Goal: Check status

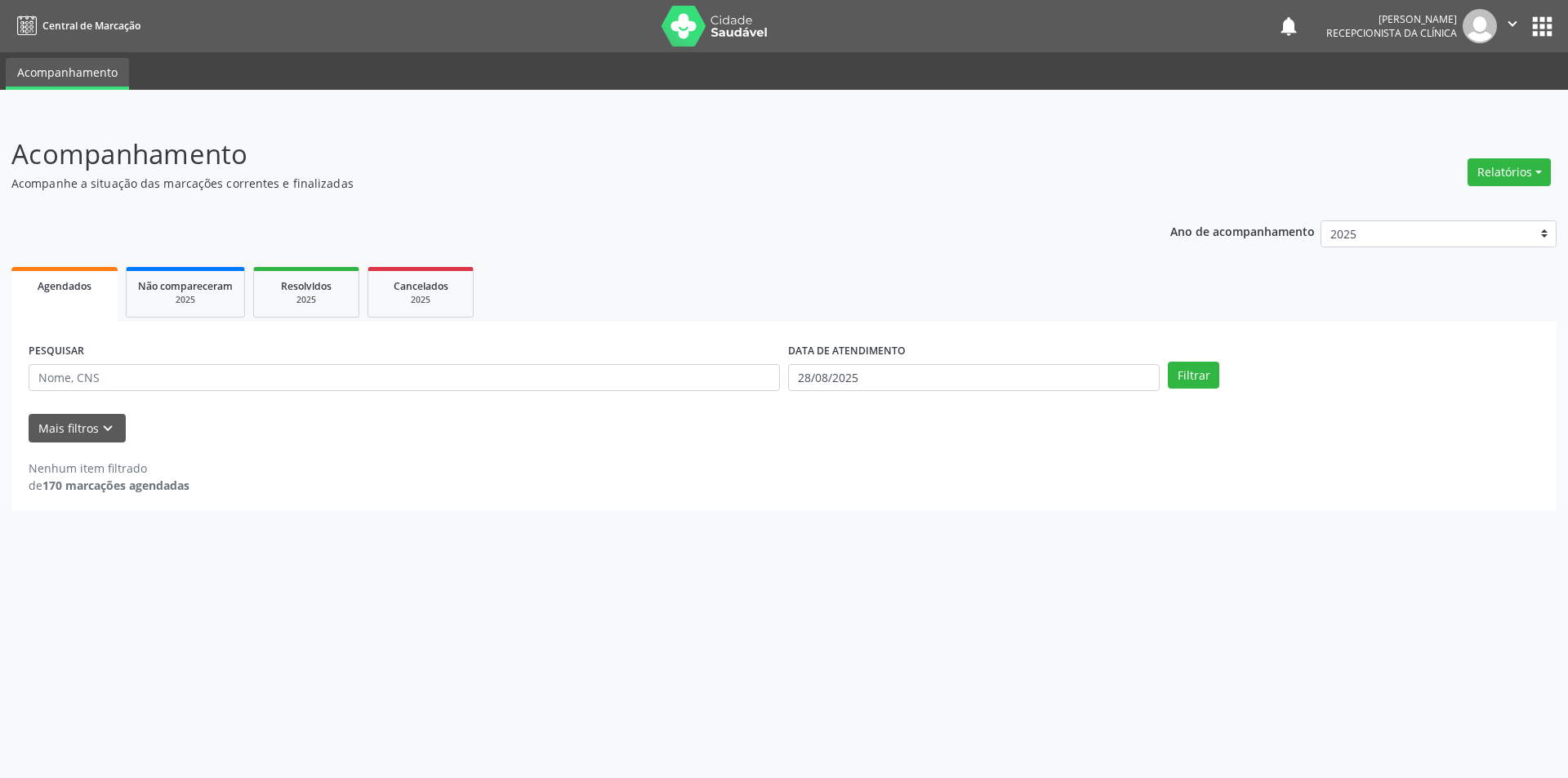
click at [68, 284] on span "Agendados" at bounding box center [65, 285] width 54 height 13
click at [69, 285] on span "Agendados" at bounding box center [65, 285] width 54 height 13
click at [55, 285] on span "Agendados" at bounding box center [65, 285] width 54 height 13
click at [190, 287] on span "Não compareceram" at bounding box center [186, 285] width 95 height 13
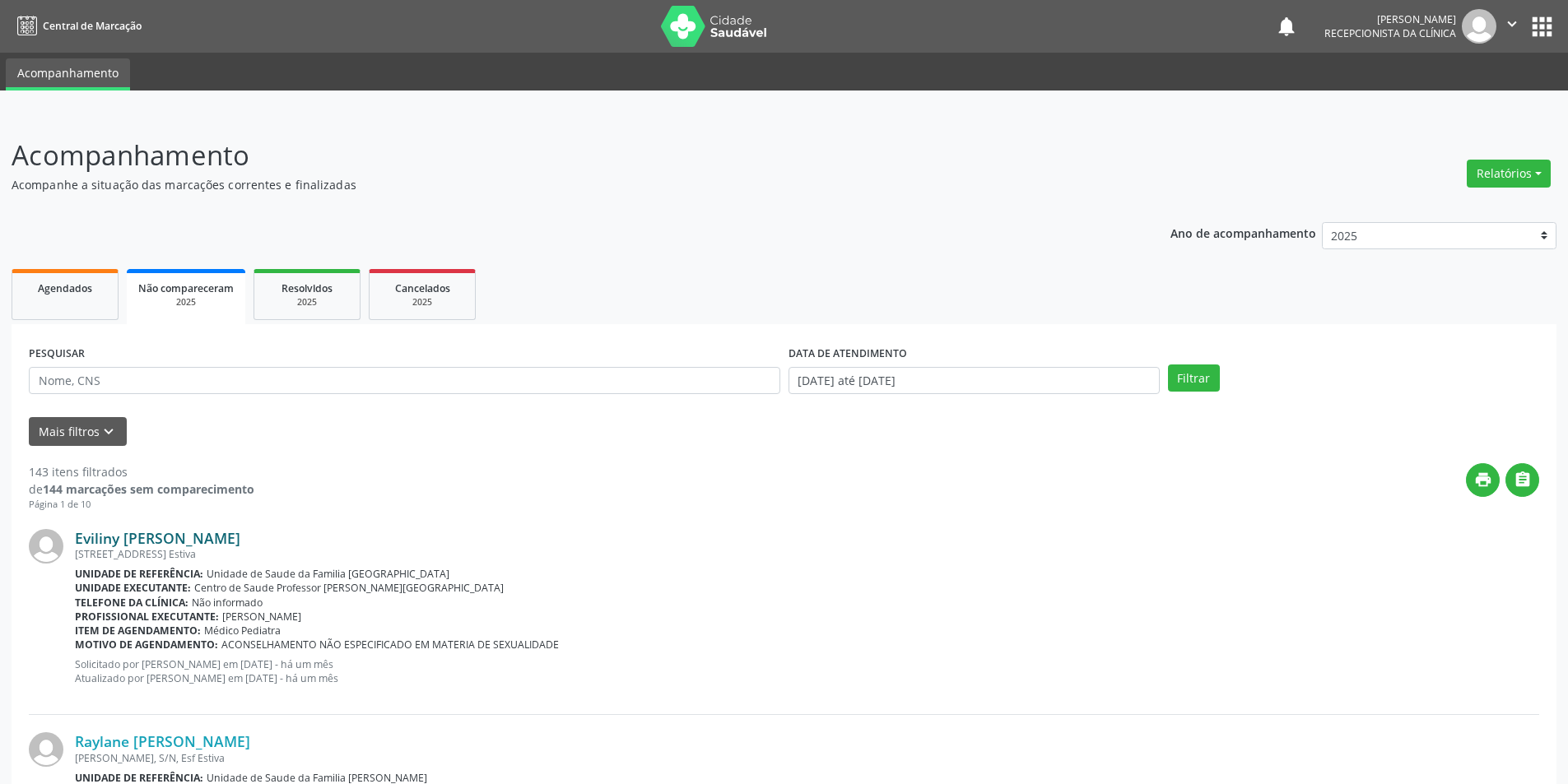
click at [170, 535] on link "Eviliny [PERSON_NAME]" at bounding box center [157, 538] width 166 height 18
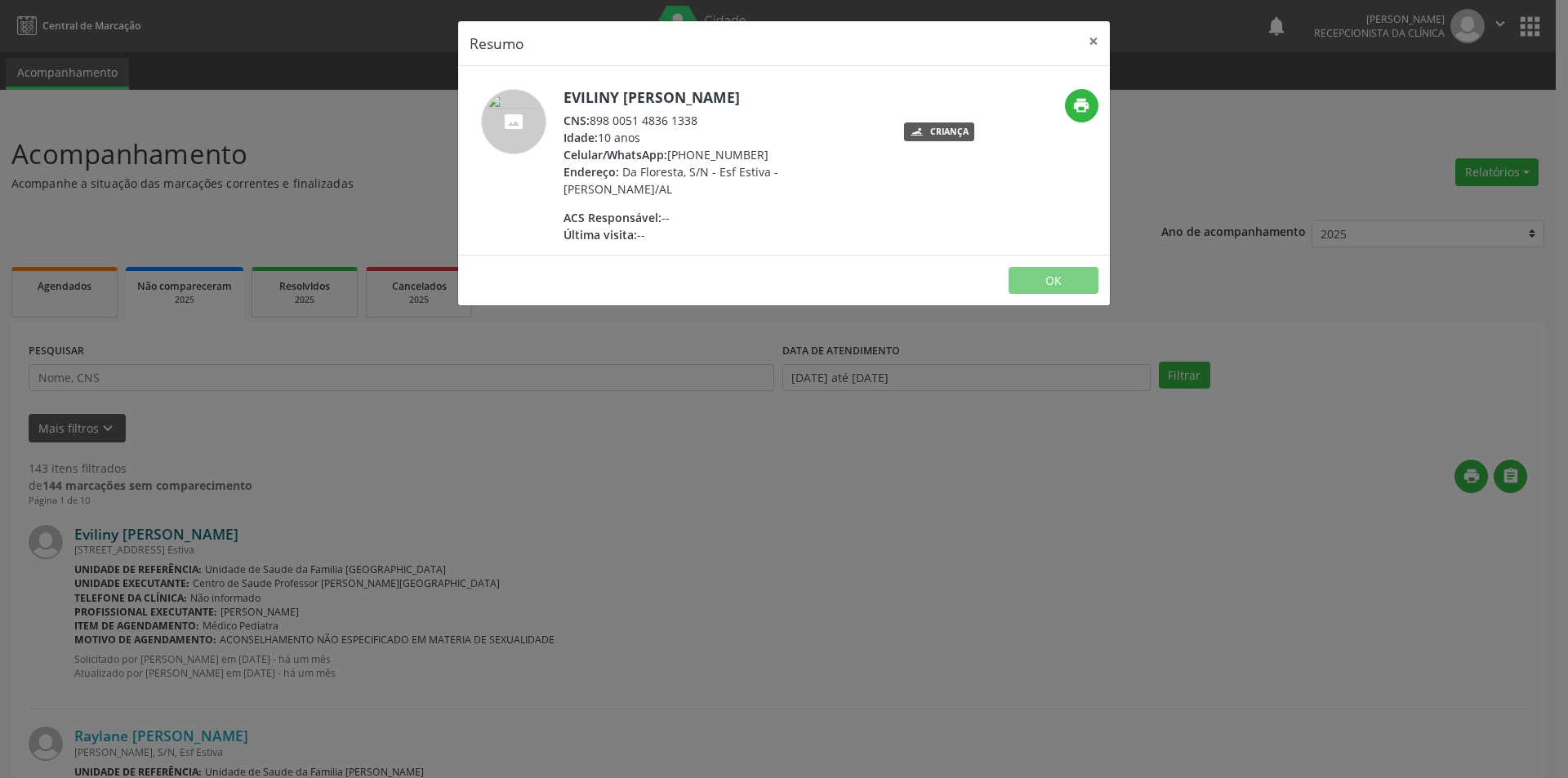
click at [169, 531] on div "Resumo × Eviliny [PERSON_NAME] CNS: 898 0051 4836 1338 Idade: 10 anos Celular/W…" at bounding box center [784, 389] width 1568 height 778
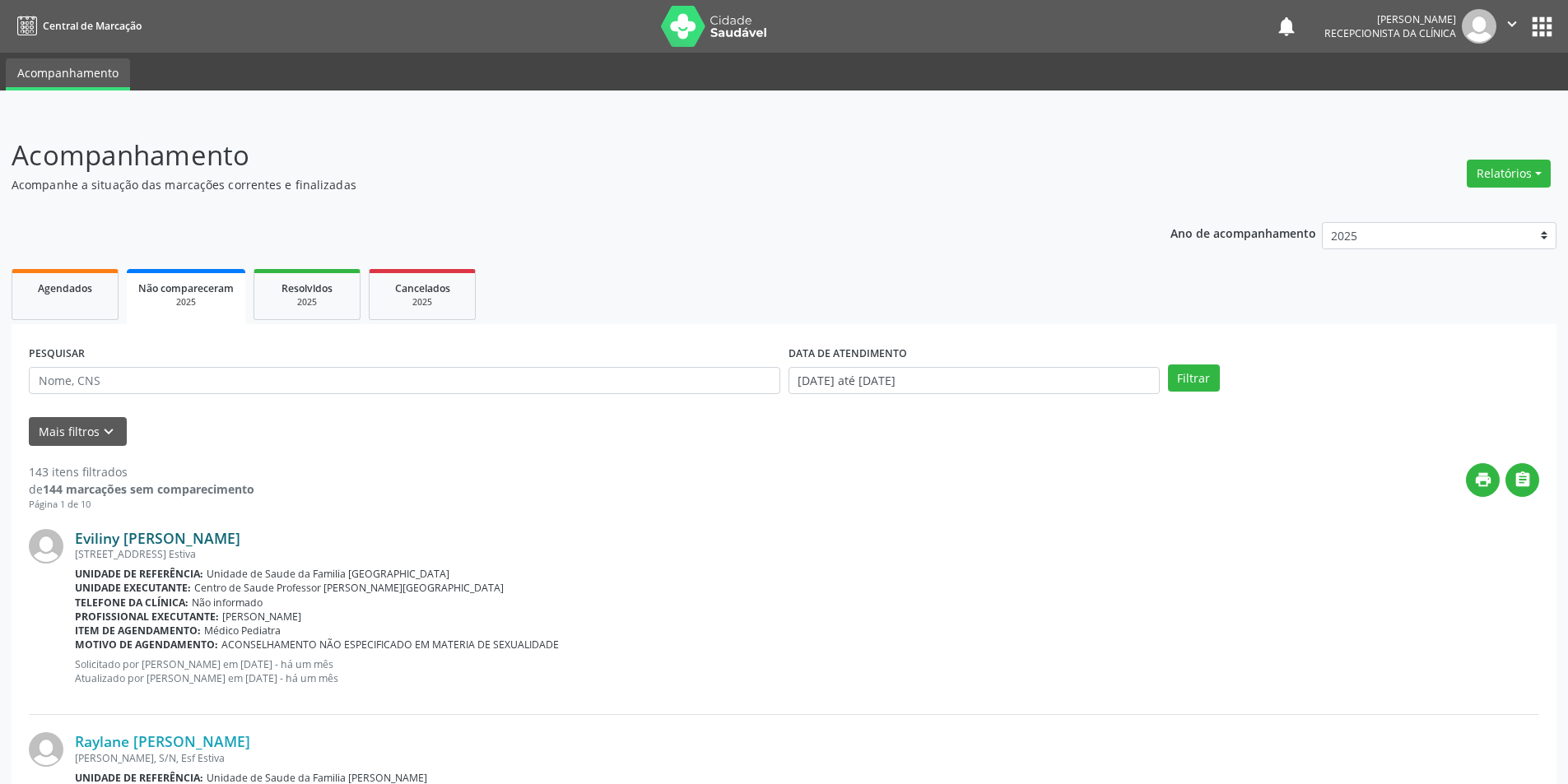
click at [170, 535] on link "Eviliny [PERSON_NAME]" at bounding box center [157, 538] width 166 height 18
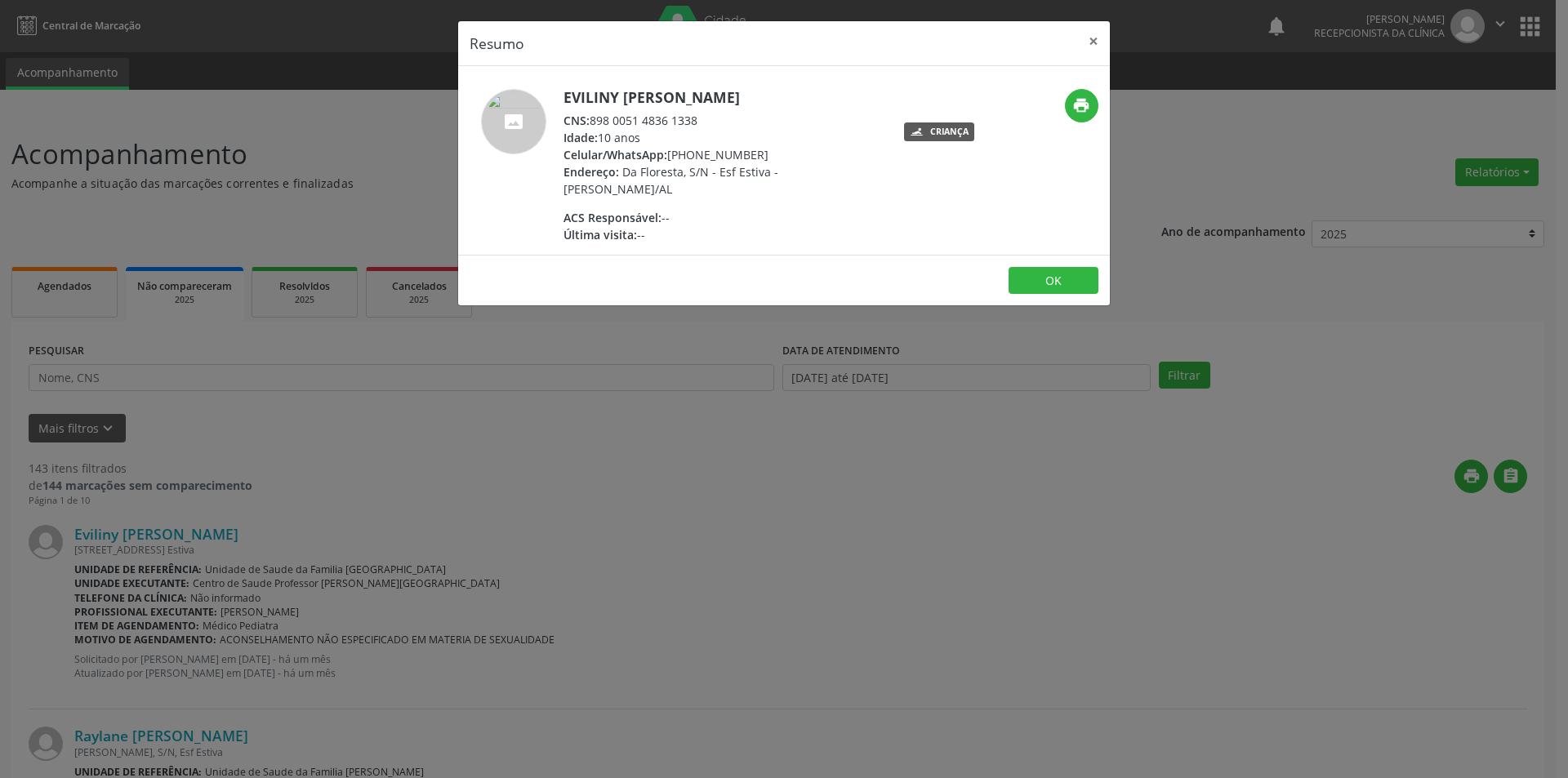
click at [952, 132] on div "Criança" at bounding box center [949, 132] width 39 height 9
click at [1088, 27] on button "×" at bounding box center [1093, 41] width 32 height 40
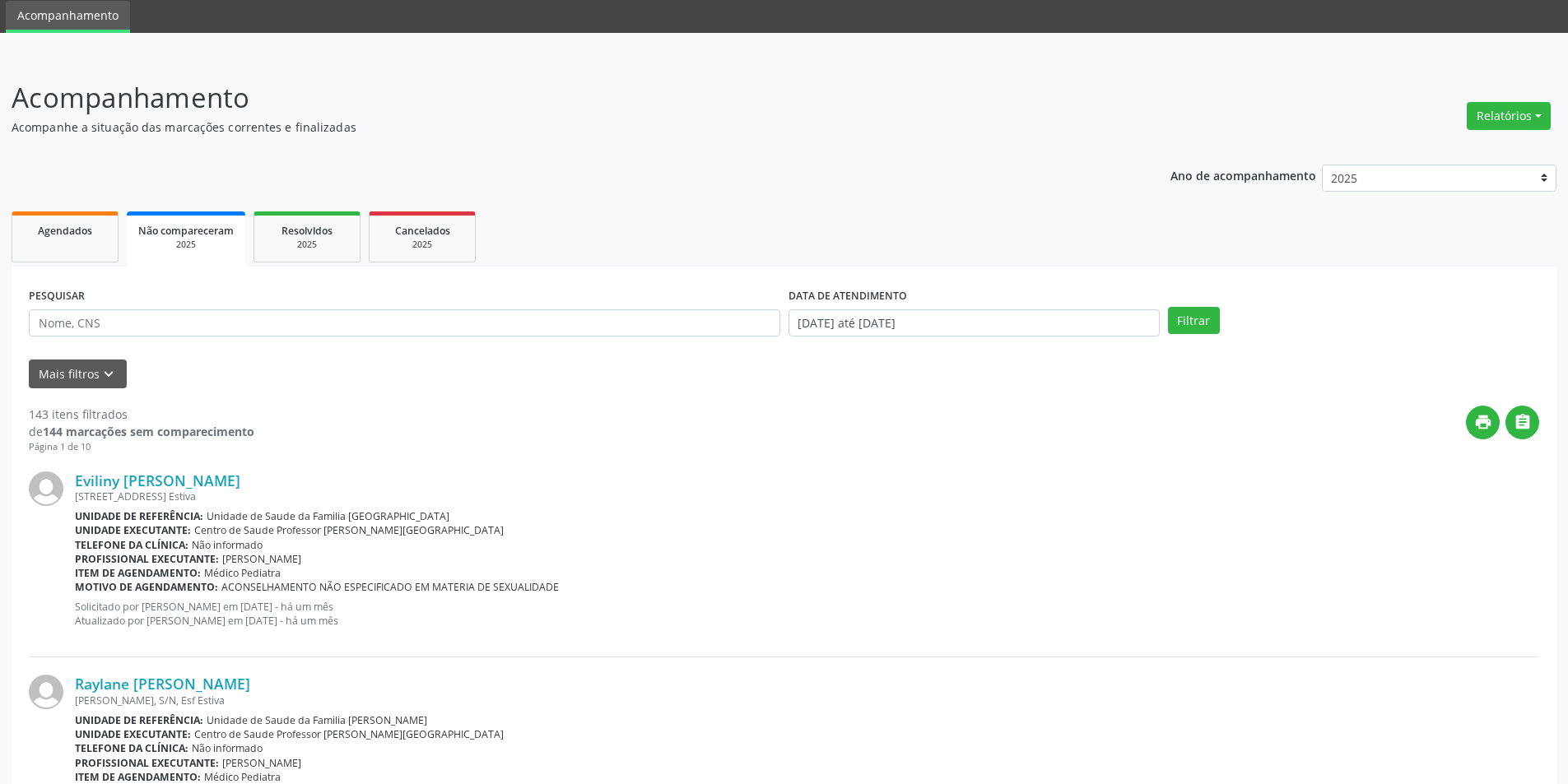
scroll to position [82, 0]
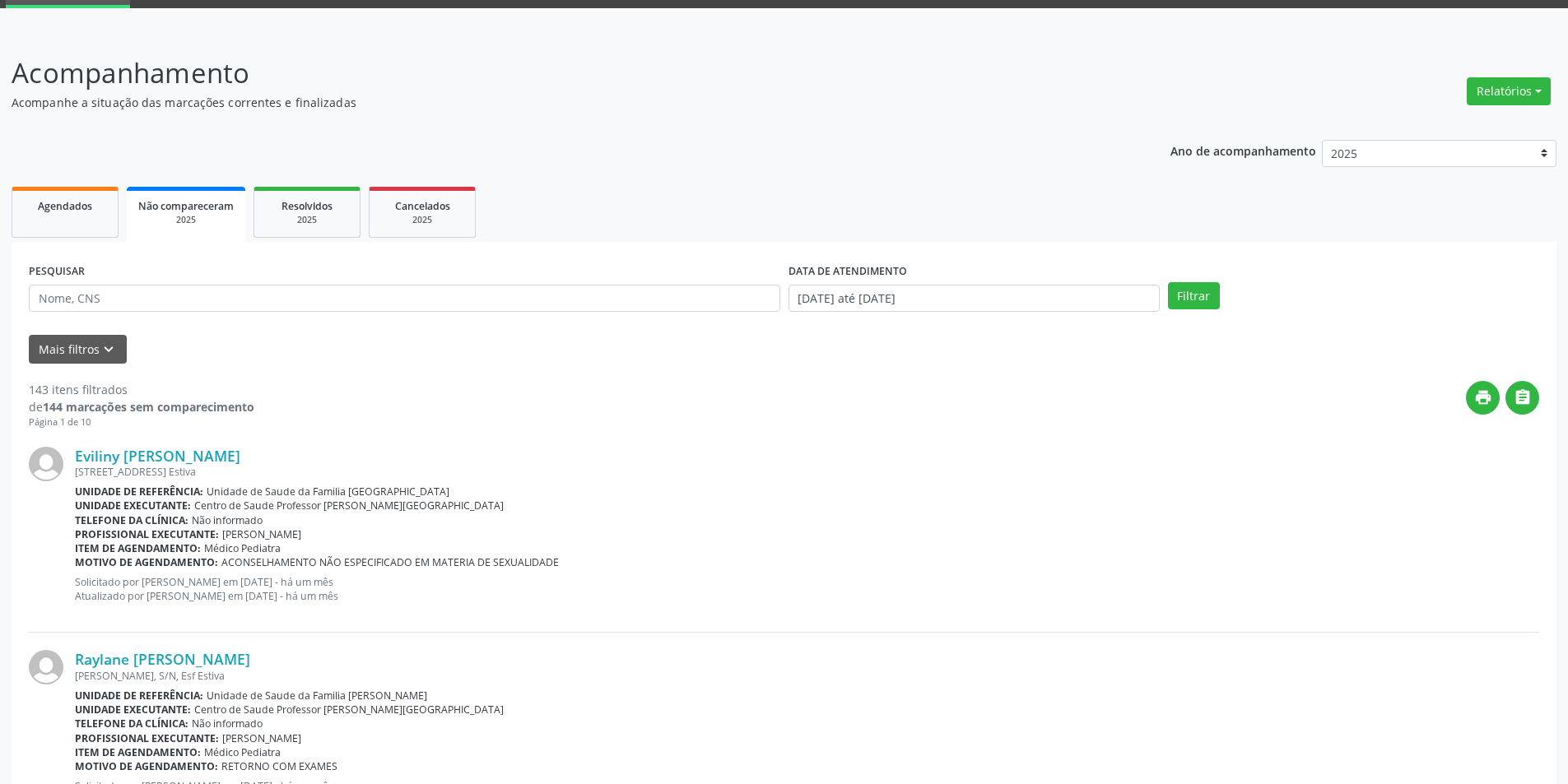
click at [60, 665] on img at bounding box center [46, 667] width 34 height 34
click at [99, 653] on link "Raylane [PERSON_NAME]" at bounding box center [163, 659] width 176 height 18
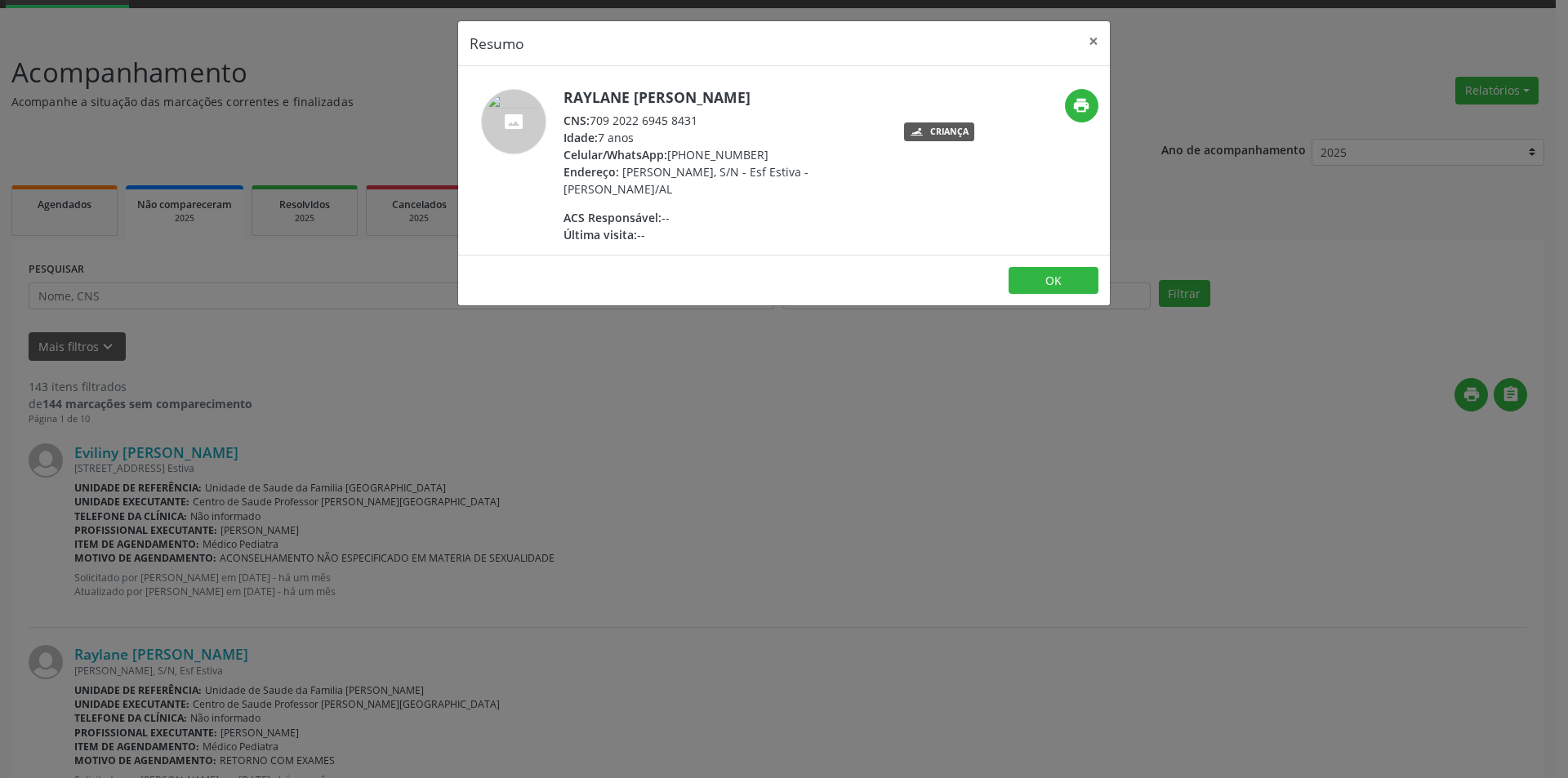
click at [628, 89] on h5 "Raylane [PERSON_NAME]" at bounding box center [723, 97] width 318 height 17
drag, startPoint x: 628, startPoint y: 89, endPoint x: 407, endPoint y: 157, distance: 231.2
click at [607, 100] on h5 "Raylane [PERSON_NAME]" at bounding box center [723, 97] width 318 height 17
click at [501, 113] on img at bounding box center [513, 121] width 66 height 66
click at [509, 120] on img at bounding box center [513, 121] width 66 height 66
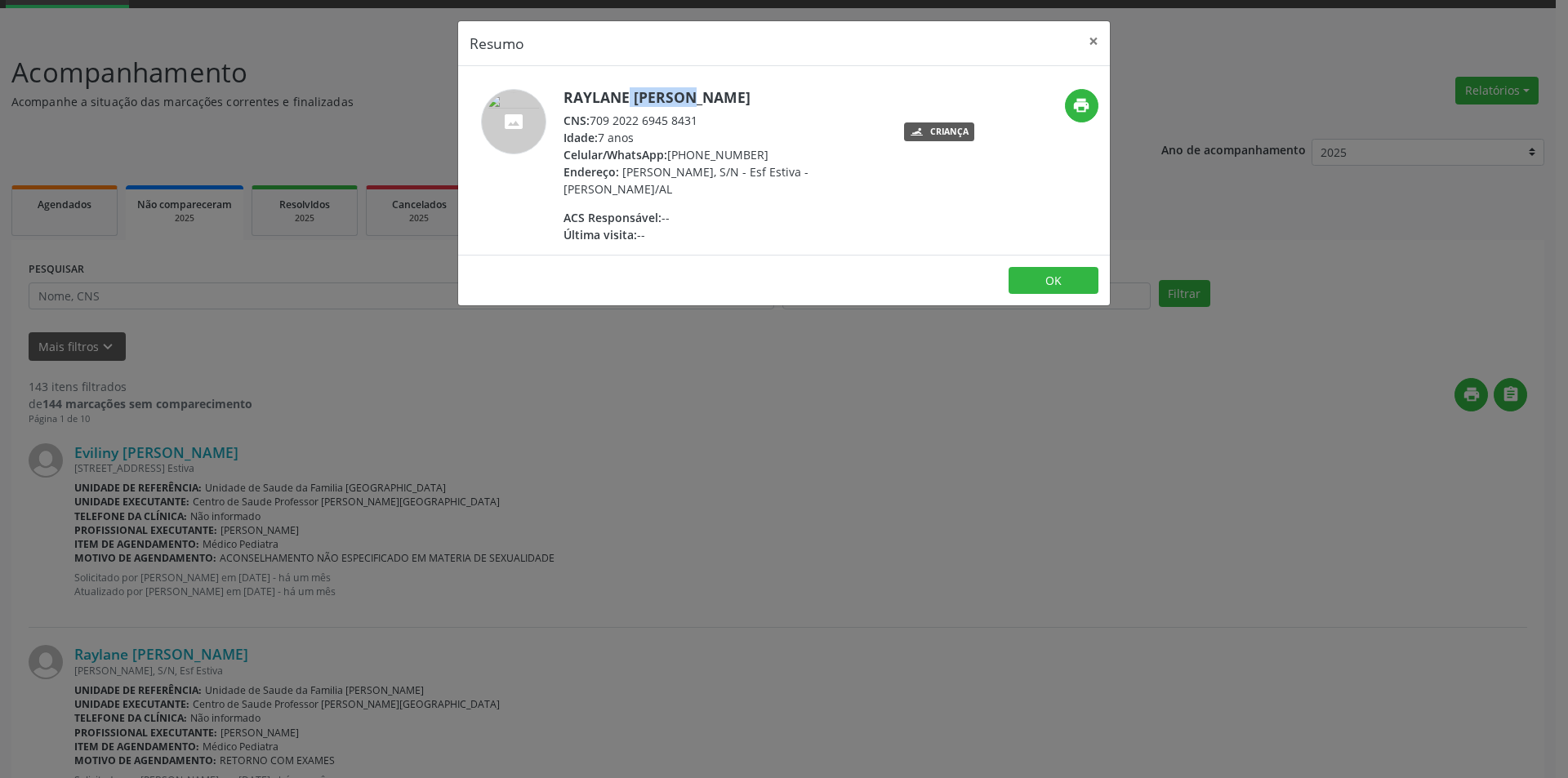
click at [509, 120] on img at bounding box center [513, 121] width 66 height 66
click at [1099, 40] on button "×" at bounding box center [1093, 41] width 32 height 40
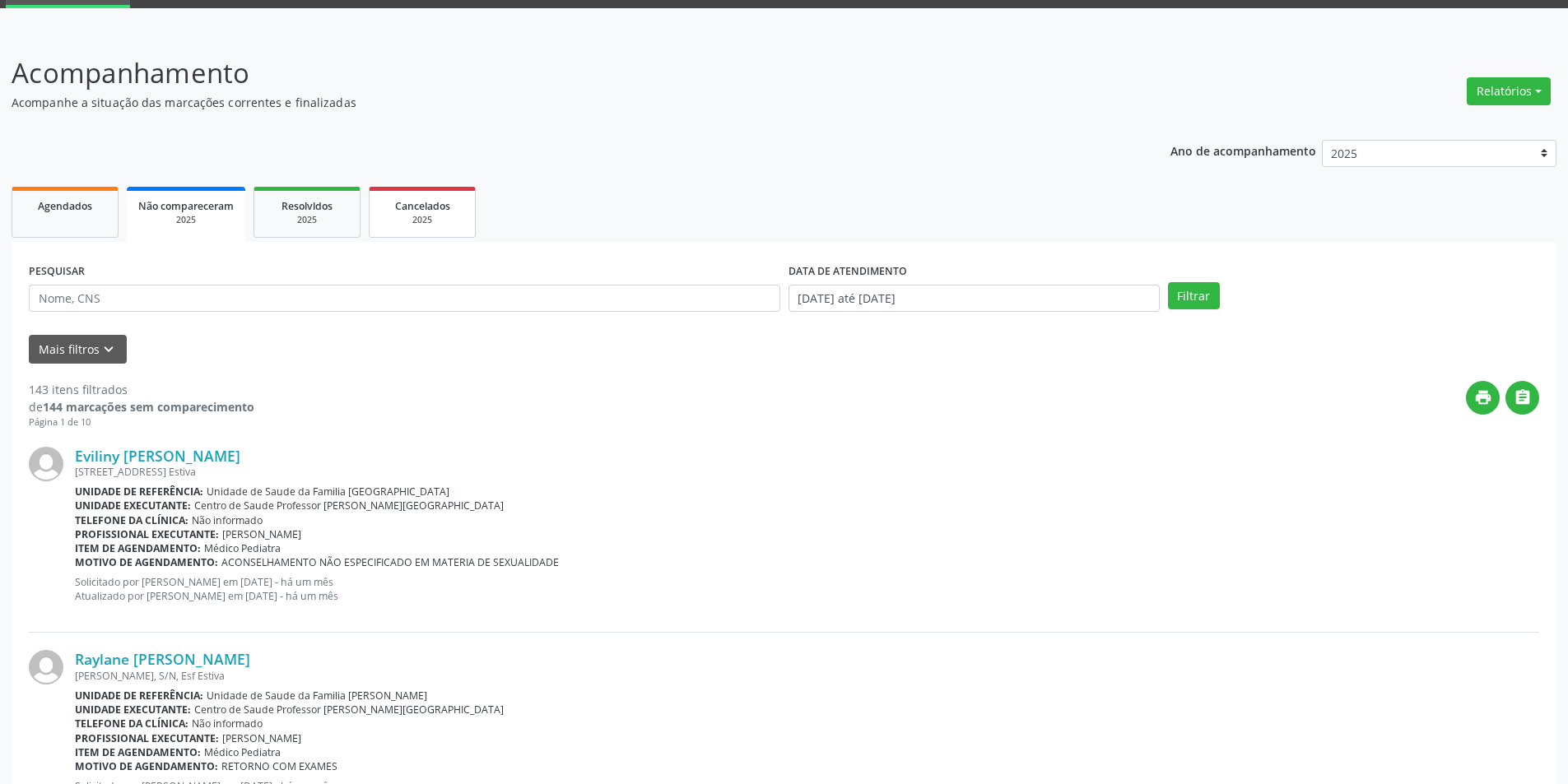
click at [419, 208] on span "Cancelados" at bounding box center [423, 205] width 55 height 14
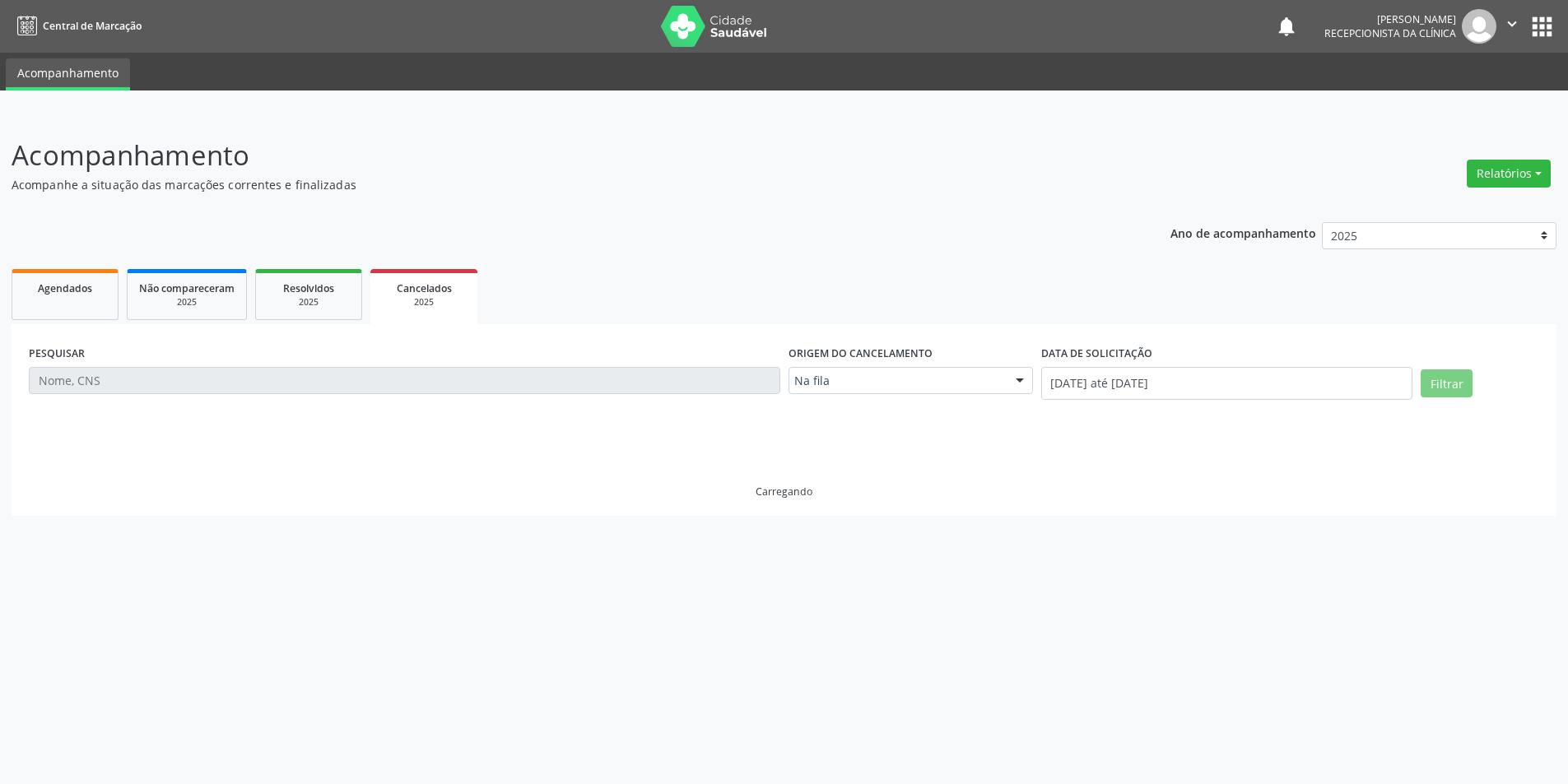
scroll to position [0, 0]
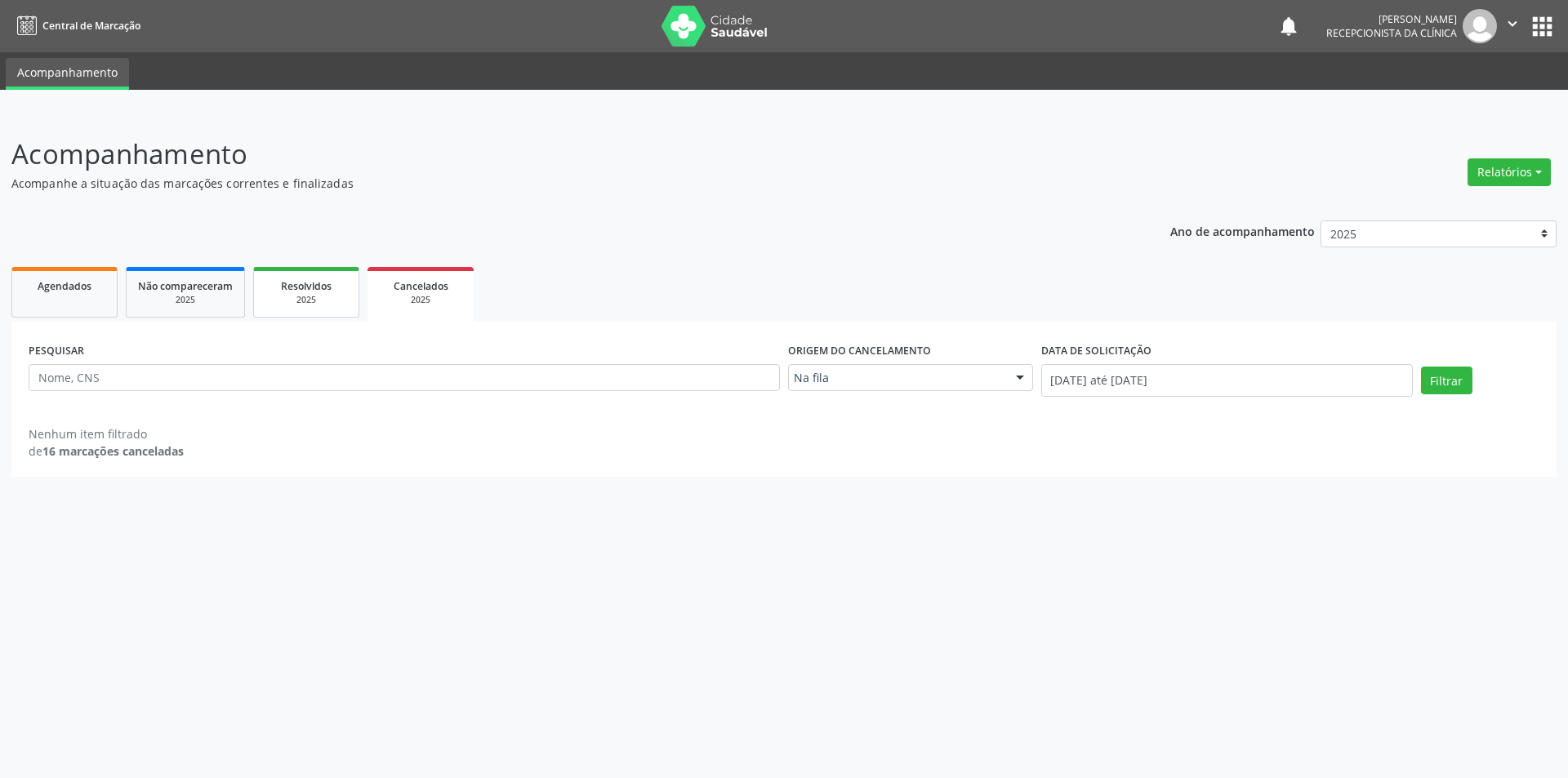
click at [323, 300] on div "2025" at bounding box center [306, 301] width 82 height 13
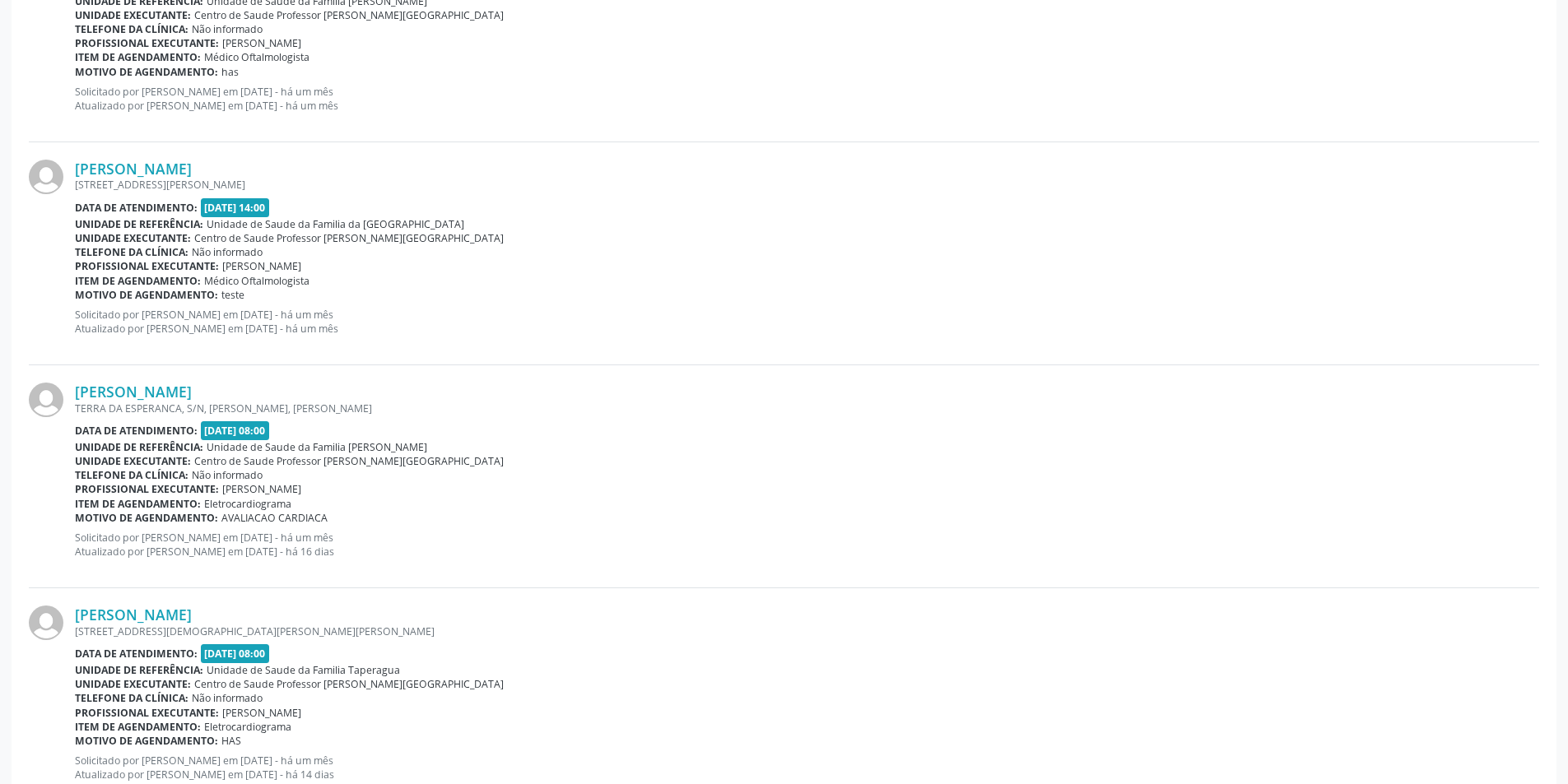
scroll to position [823, 0]
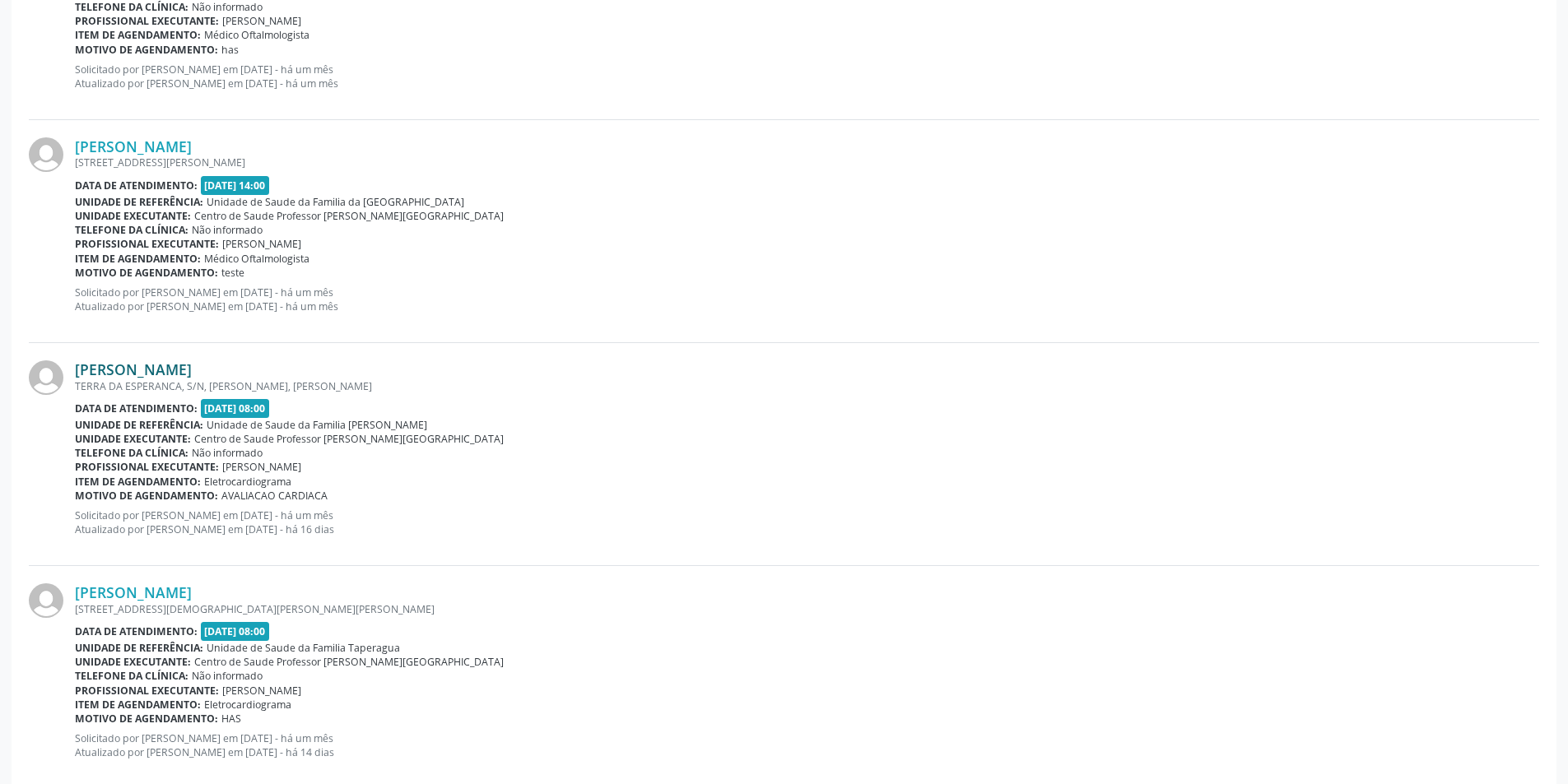
click at [162, 374] on link "[PERSON_NAME]" at bounding box center [133, 370] width 117 height 18
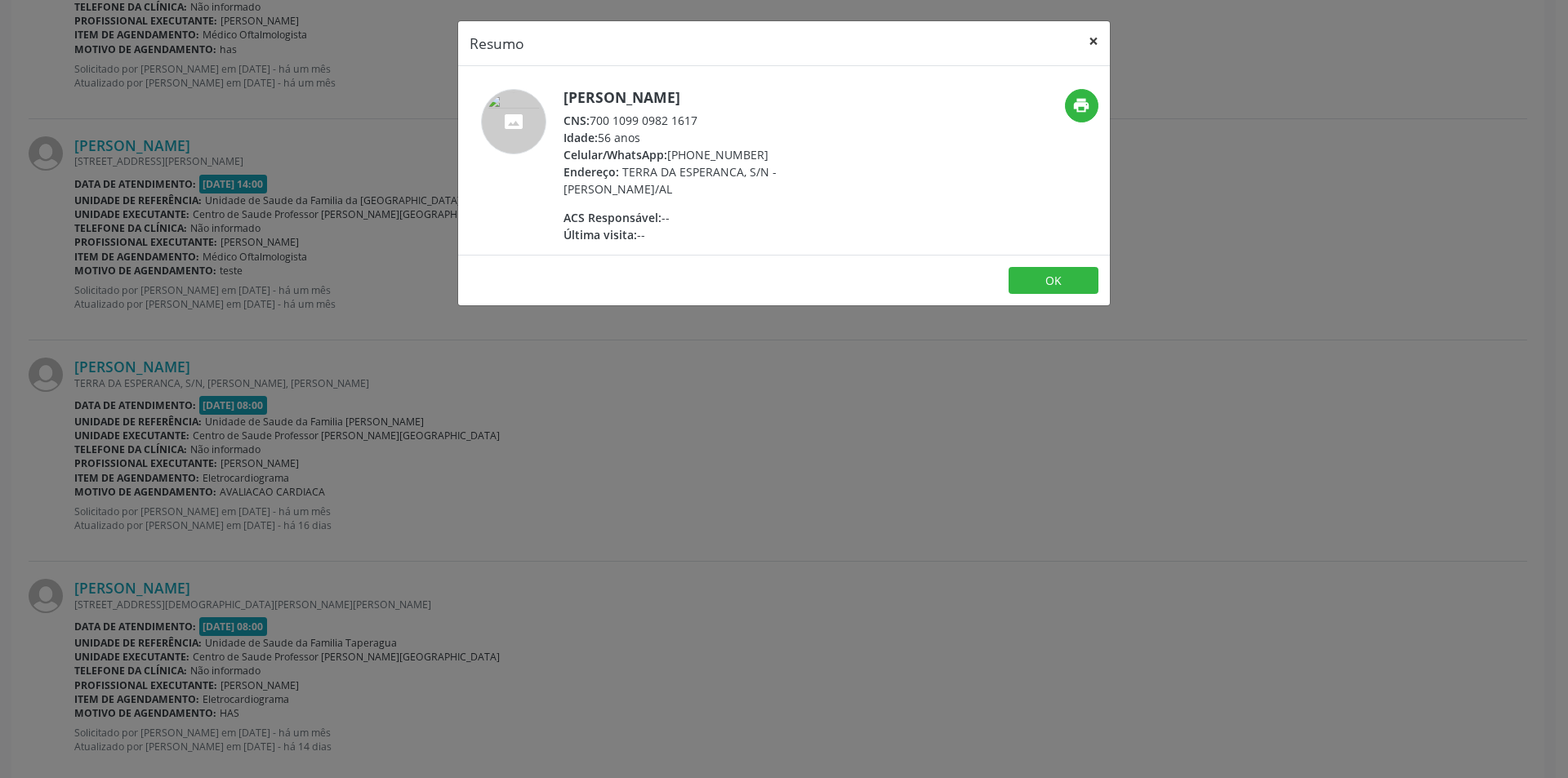
click at [1103, 40] on button "×" at bounding box center [1093, 41] width 32 height 40
